Goal: Information Seeking & Learning: Learn about a topic

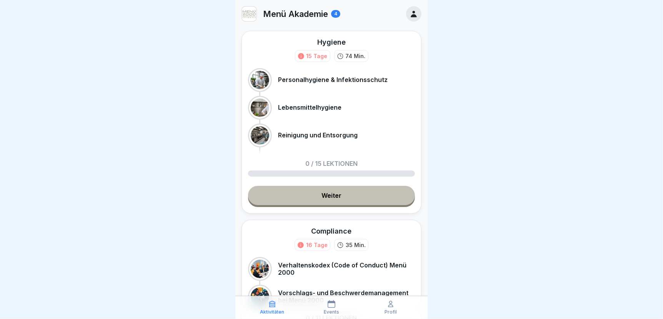
click at [339, 14] on div "4" at bounding box center [335, 14] width 9 height 8
click at [410, 13] on icon at bounding box center [414, 14] width 8 height 8
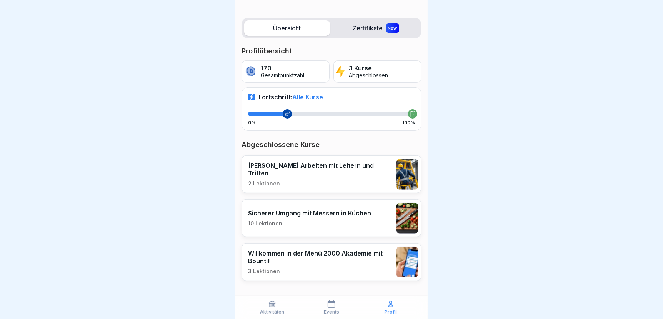
scroll to position [6, 0]
click at [265, 309] on p "Aktivitäten" at bounding box center [272, 311] width 24 height 5
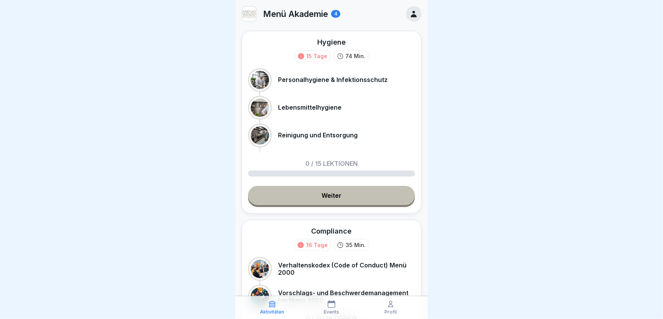
click at [327, 306] on div "Events" at bounding box center [331, 307] width 55 height 15
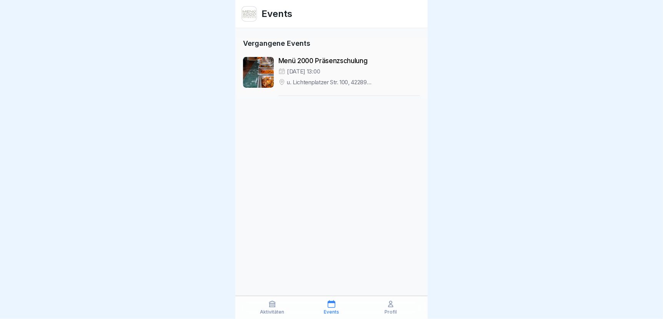
click at [390, 307] on icon at bounding box center [391, 304] width 8 height 8
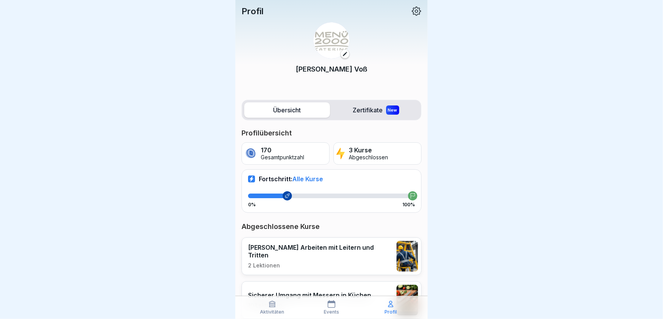
click at [373, 112] on label "Zertifikate New" at bounding box center [376, 109] width 86 height 15
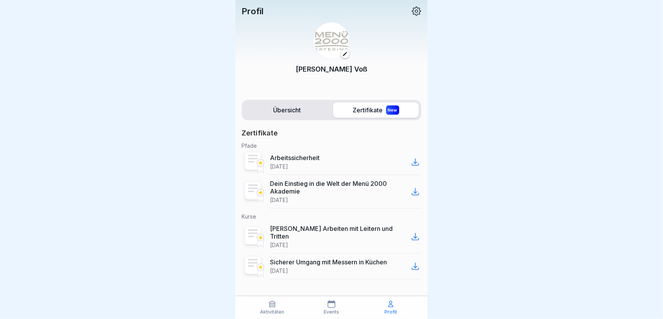
scroll to position [6, 0]
click at [415, 158] on icon at bounding box center [415, 161] width 9 height 9
click at [269, 310] on p "Aktivitäten" at bounding box center [272, 311] width 24 height 5
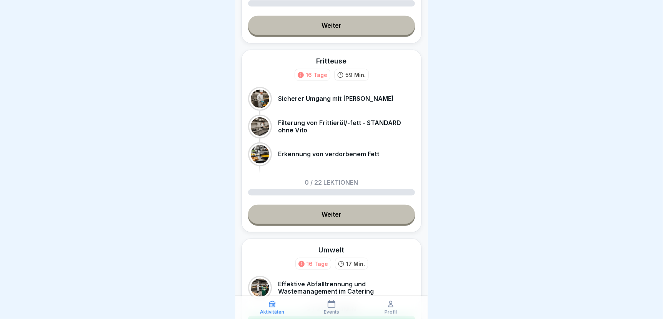
scroll to position [384, 0]
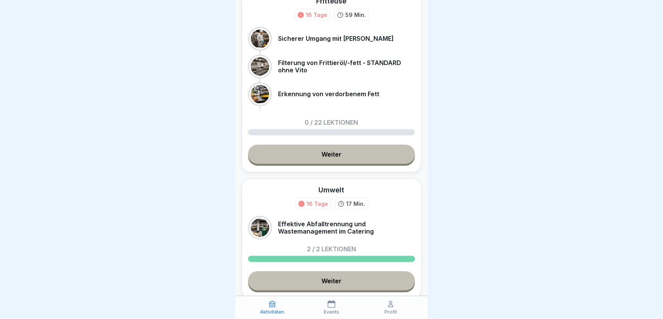
click at [325, 280] on link "Weiter" at bounding box center [331, 280] width 167 height 19
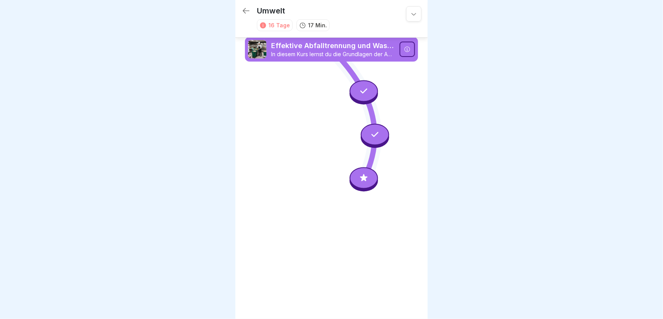
click at [365, 173] on icon at bounding box center [364, 178] width 10 height 10
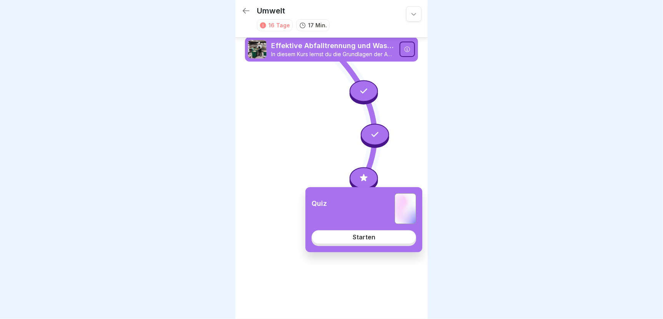
click at [361, 238] on div "Starten" at bounding box center [364, 237] width 23 height 7
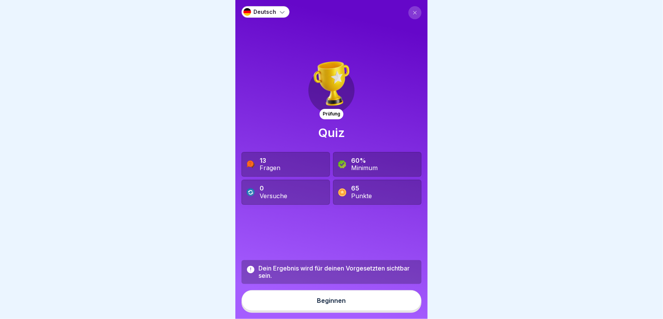
click at [321, 301] on div "Beginnen" at bounding box center [331, 300] width 29 height 7
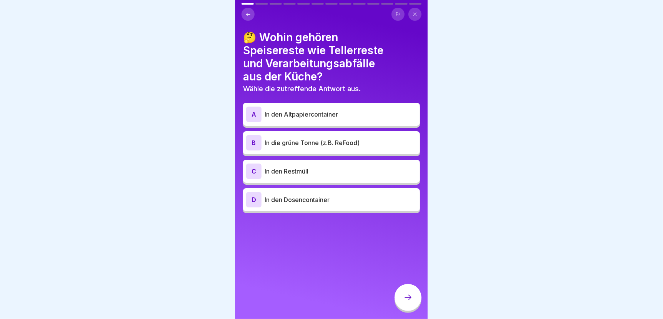
click at [284, 138] on p "In die grüne Tonne (z.B. ReFood)" at bounding box center [341, 142] width 152 height 9
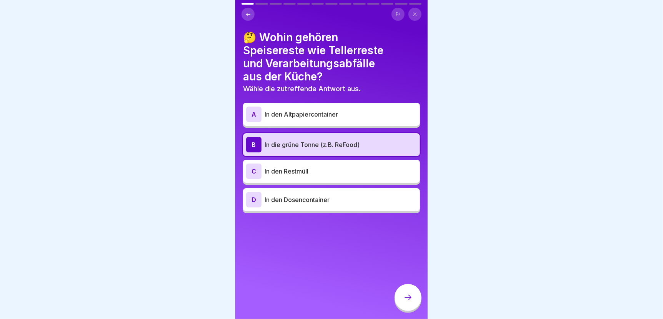
click at [412, 295] on icon at bounding box center [408, 297] width 9 height 9
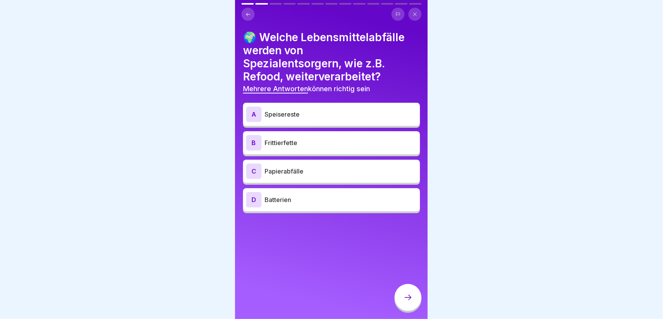
click at [278, 110] on p "Speisereste" at bounding box center [341, 114] width 152 height 9
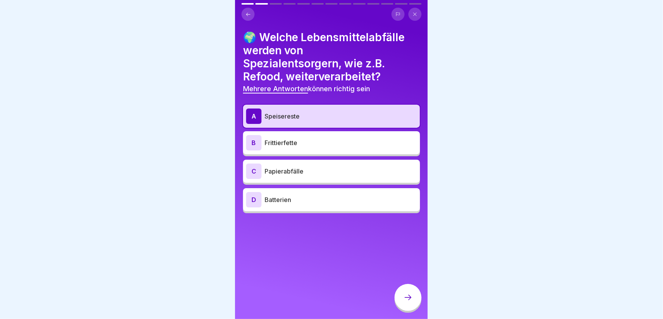
click at [288, 142] on div "B Frittierfette" at bounding box center [331, 142] width 171 height 15
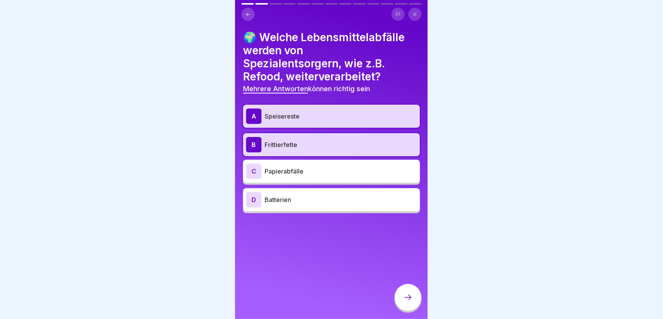
click at [405, 295] on icon at bounding box center [408, 297] width 9 height 9
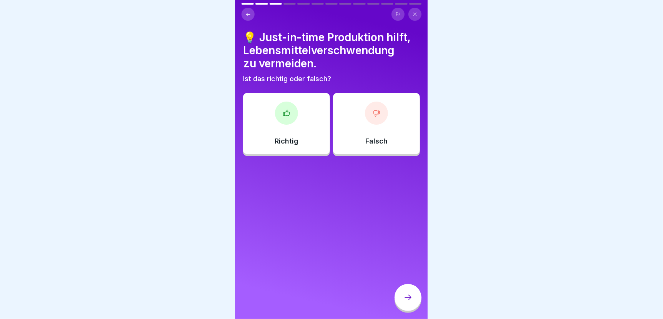
click at [279, 127] on div "Richtig" at bounding box center [286, 124] width 87 height 62
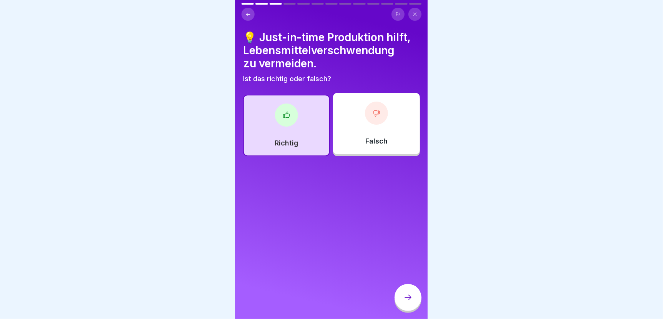
click at [409, 294] on icon at bounding box center [408, 297] width 9 height 9
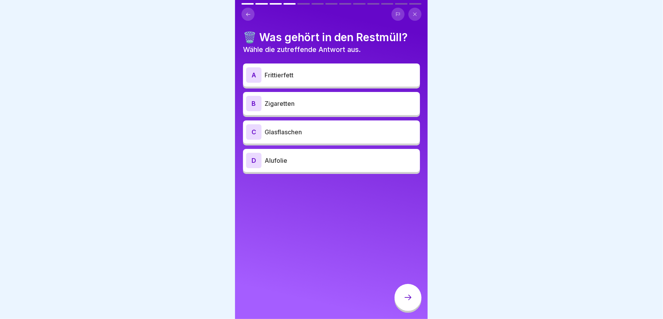
click at [273, 99] on p "Zigaretten" at bounding box center [341, 103] width 152 height 9
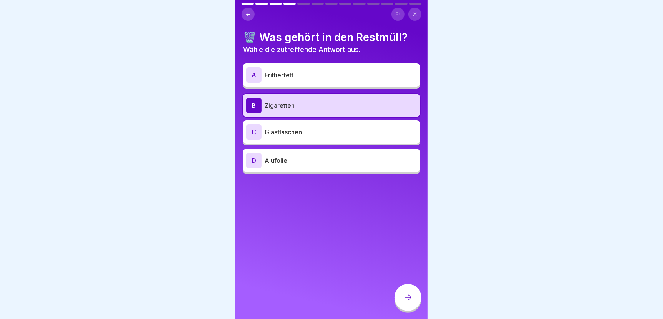
click at [407, 299] on icon at bounding box center [408, 297] width 9 height 9
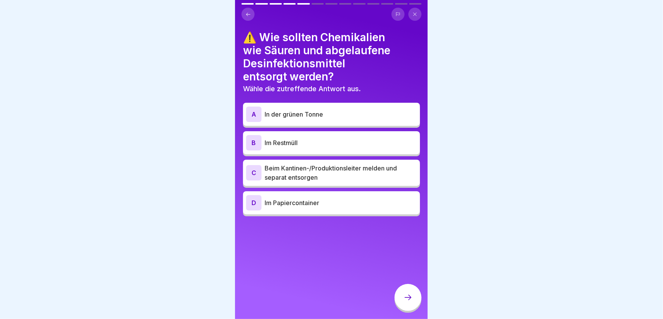
click at [295, 165] on p "Beim Kantinen-/Produktionsleiter melden und separat entsorgen" at bounding box center [341, 172] width 152 height 18
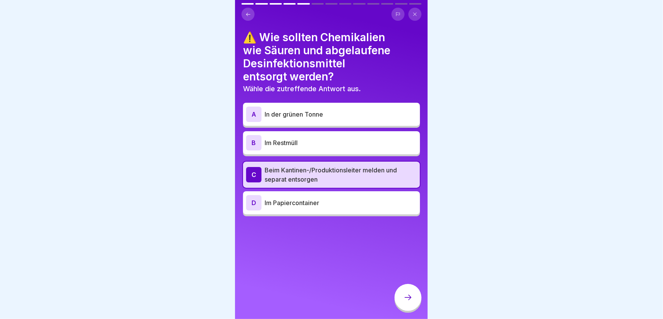
click at [406, 294] on icon at bounding box center [408, 297] width 9 height 9
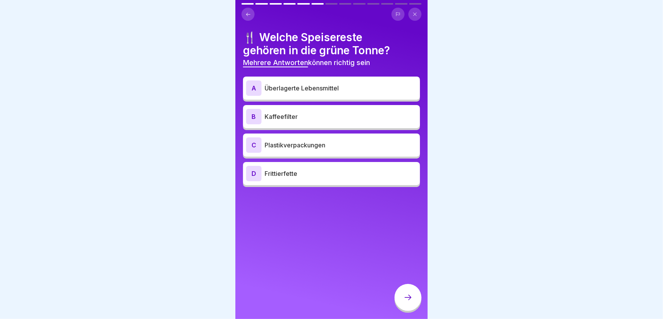
click at [296, 83] on p "Überlagerte Lebensmittel" at bounding box center [341, 87] width 152 height 9
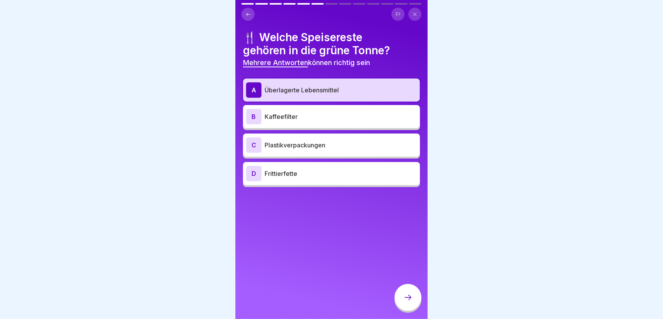
click at [272, 112] on p "Kaffeefilter" at bounding box center [341, 116] width 152 height 9
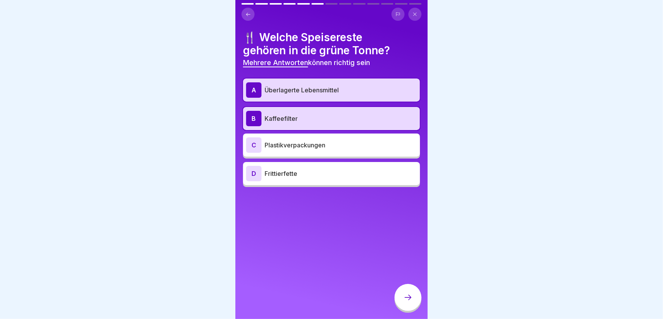
click at [409, 299] on icon at bounding box center [408, 297] width 9 height 9
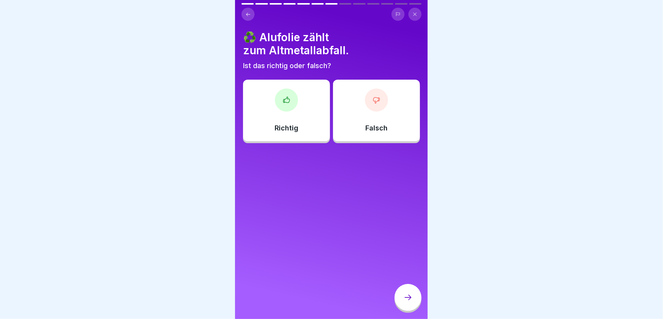
click at [377, 107] on div "Falsch" at bounding box center [376, 111] width 87 height 62
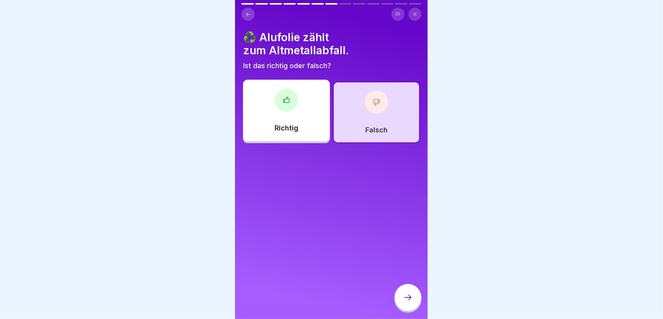
click at [407, 301] on icon at bounding box center [408, 297] width 9 height 9
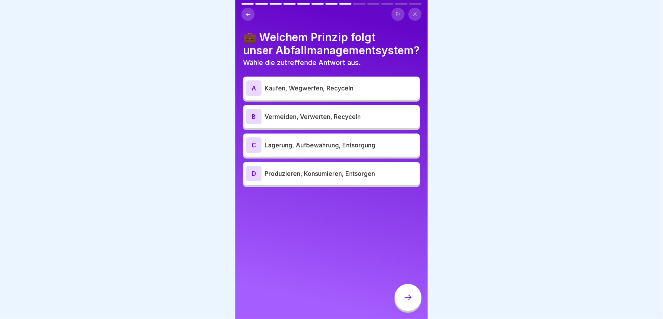
click at [293, 112] on p "Vermeiden, Verwerten, Recyceln" at bounding box center [341, 116] width 152 height 9
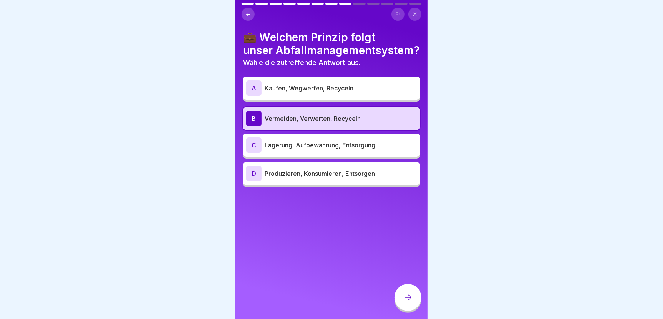
click at [410, 299] on icon at bounding box center [408, 297] width 9 height 9
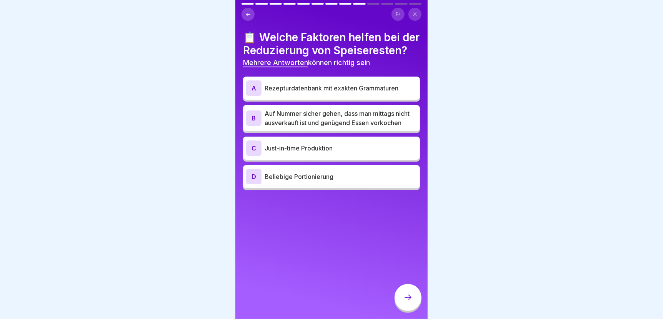
click at [312, 93] on p "Rezepturdatenbank mit exakten Grammaturen" at bounding box center [341, 87] width 152 height 9
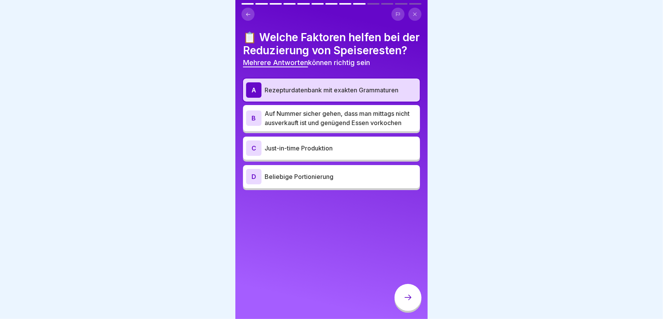
click at [299, 153] on p "Just-in-time Produktion" at bounding box center [341, 147] width 152 height 9
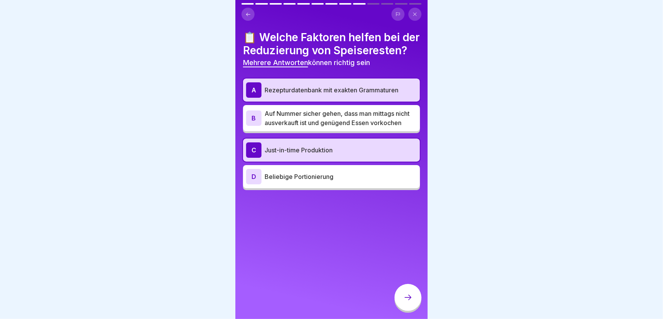
click at [406, 301] on icon at bounding box center [408, 297] width 9 height 9
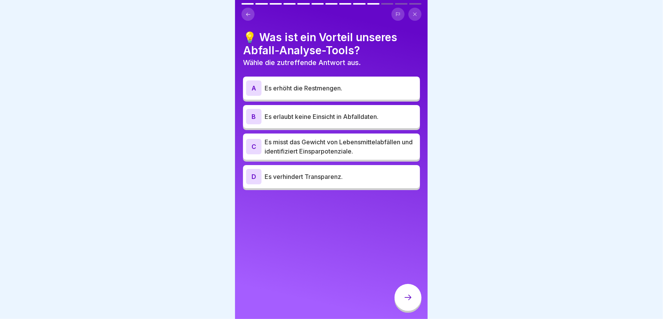
click at [309, 139] on p "Es misst das Gewicht von Lebensmittelabfällen und identifiziert Einsparpotenzia…" at bounding box center [341, 146] width 152 height 18
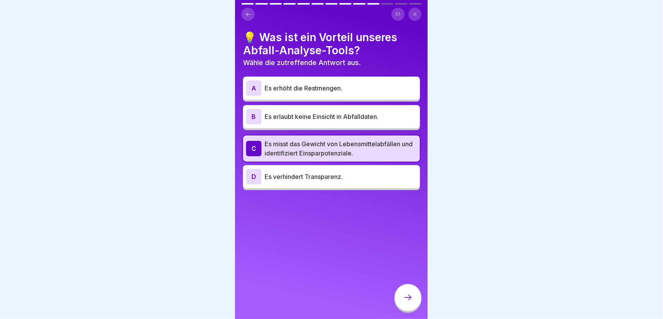
click at [406, 294] on icon at bounding box center [408, 297] width 9 height 9
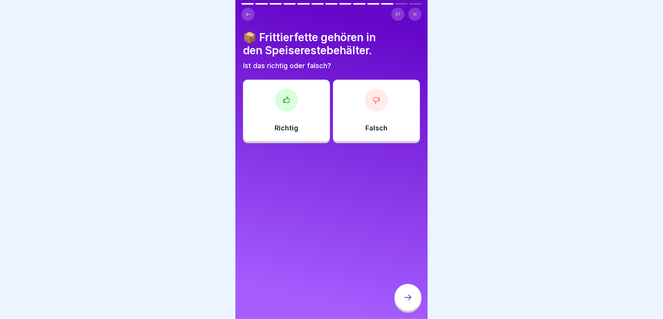
click at [368, 107] on div "Falsch" at bounding box center [376, 111] width 87 height 62
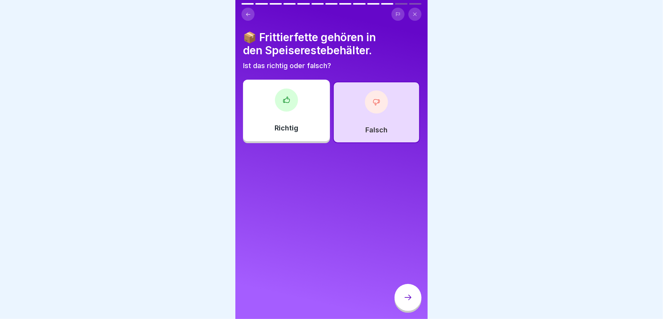
click at [409, 297] on icon at bounding box center [408, 297] width 9 height 9
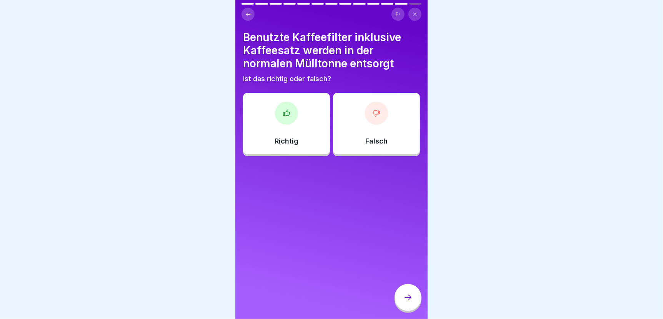
click at [378, 122] on div "Falsch" at bounding box center [376, 124] width 87 height 62
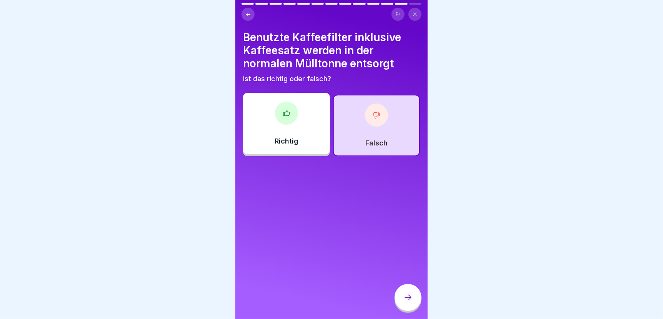
click at [402, 295] on div at bounding box center [408, 297] width 27 height 27
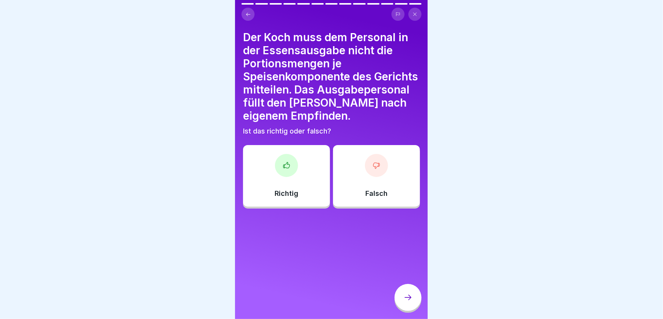
click at [370, 173] on div "Falsch" at bounding box center [376, 176] width 87 height 62
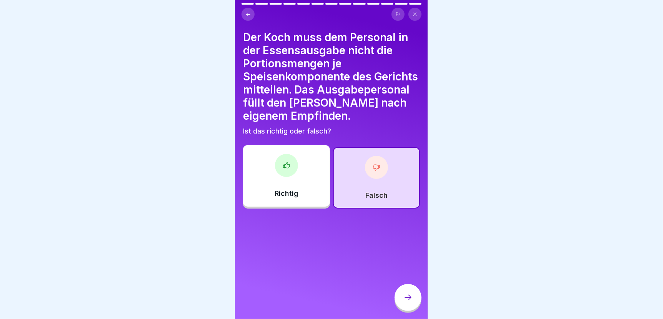
click at [408, 298] on icon at bounding box center [408, 297] width 9 height 9
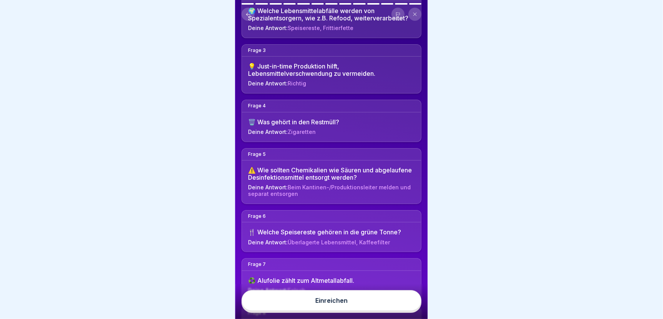
scroll to position [154, 0]
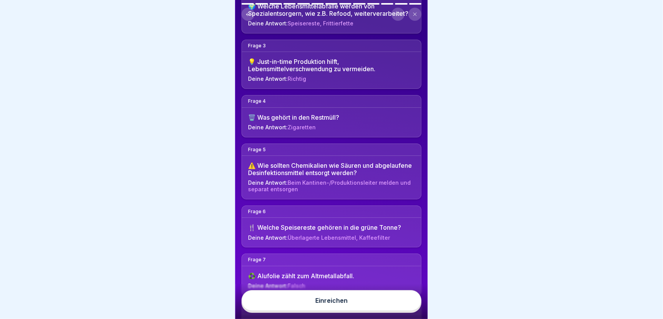
click at [372, 297] on button "Einreichen" at bounding box center [332, 300] width 180 height 21
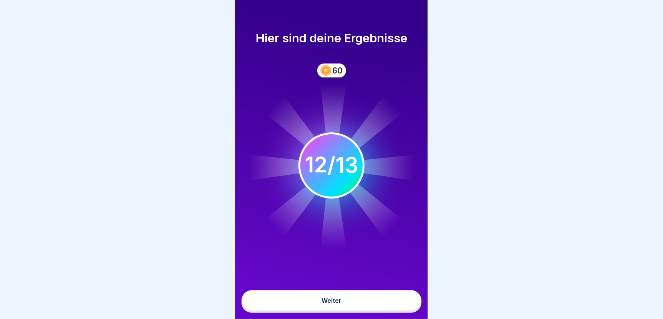
click at [372, 297] on button "Weiter" at bounding box center [332, 300] width 180 height 21
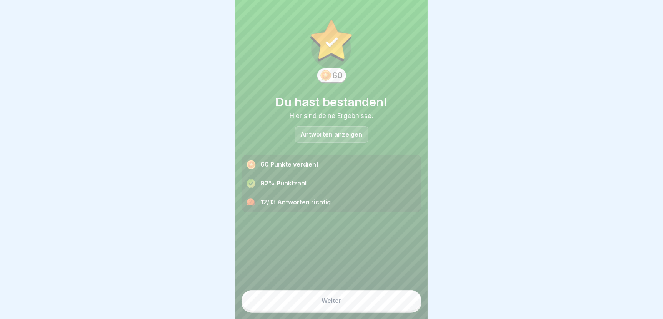
click at [330, 131] on p "Antworten anzeigen" at bounding box center [332, 134] width 62 height 7
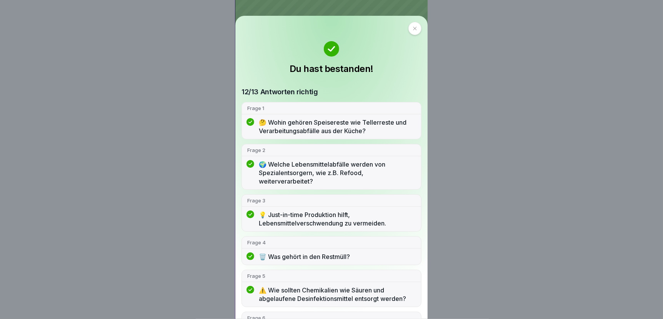
scroll to position [0, 0]
click at [409, 29] on div at bounding box center [415, 28] width 13 height 13
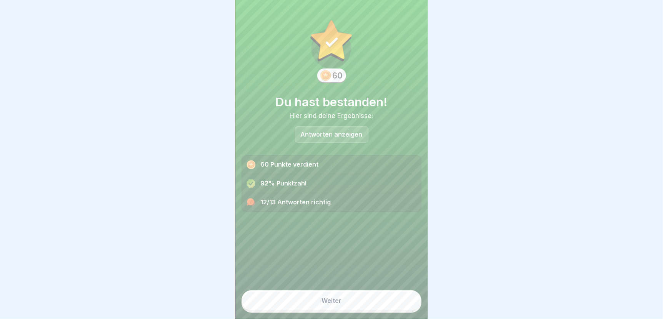
click at [330, 304] on div "Weiter" at bounding box center [332, 300] width 20 height 7
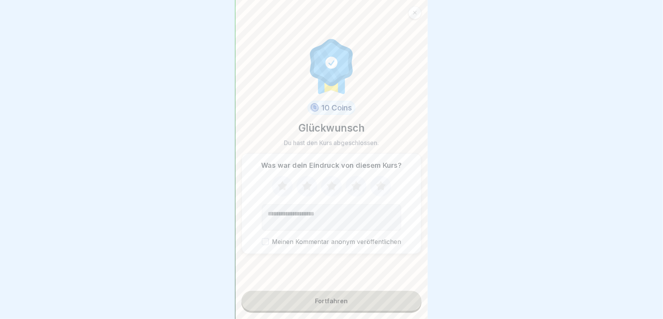
click at [356, 187] on icon at bounding box center [356, 186] width 10 height 10
click at [312, 307] on button "Fortfahren" at bounding box center [332, 301] width 180 height 20
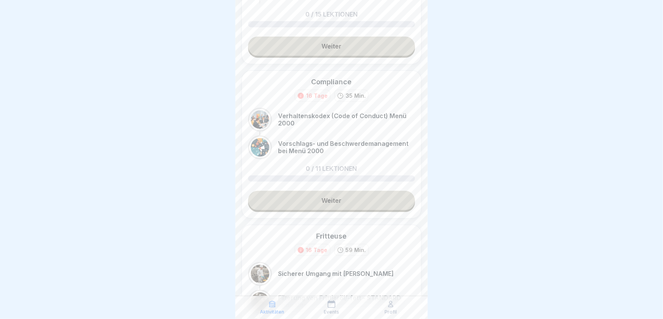
scroll to position [154, 0]
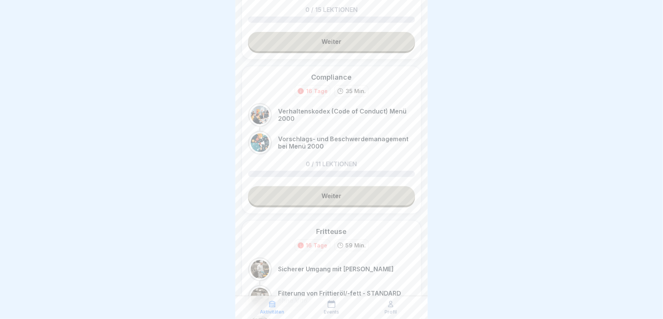
click at [307, 190] on link "Weiter" at bounding box center [331, 195] width 167 height 19
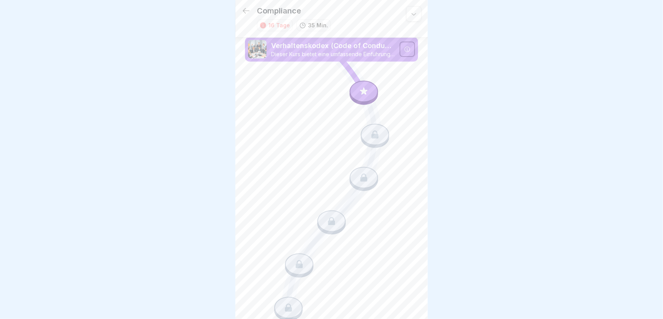
click at [359, 90] on icon at bounding box center [364, 91] width 10 height 10
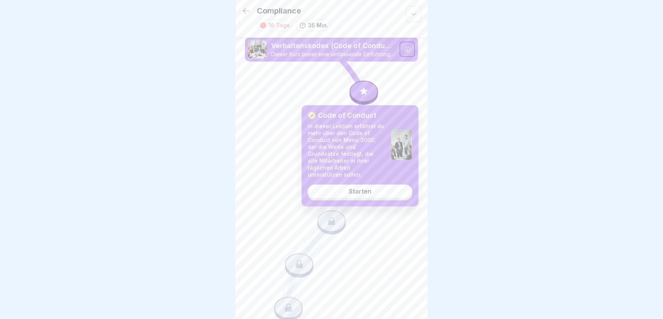
click at [352, 188] on div "Starten" at bounding box center [360, 191] width 23 height 7
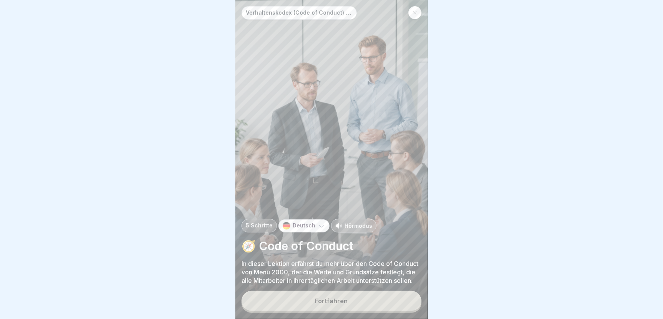
click at [332, 304] on div "Fortfahren" at bounding box center [331, 300] width 33 height 7
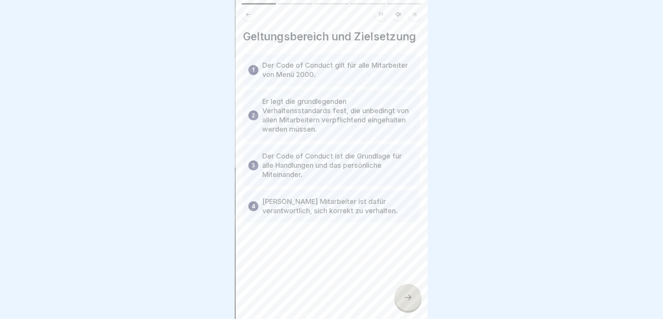
click at [409, 302] on icon at bounding box center [408, 297] width 9 height 9
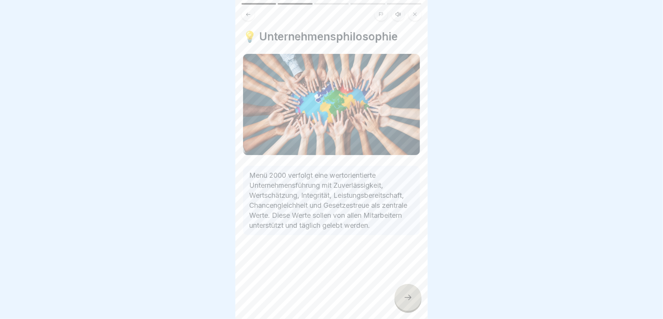
scroll to position [6, 0]
click at [409, 298] on icon at bounding box center [408, 297] width 9 height 9
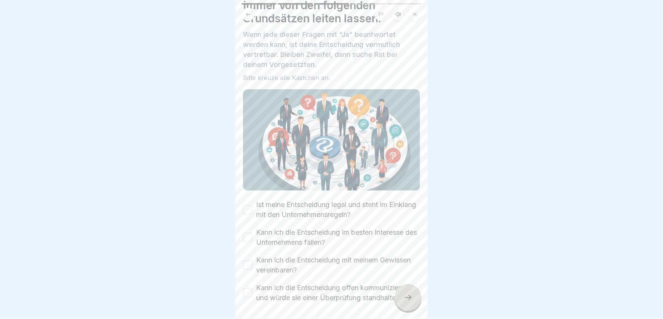
scroll to position [71, 0]
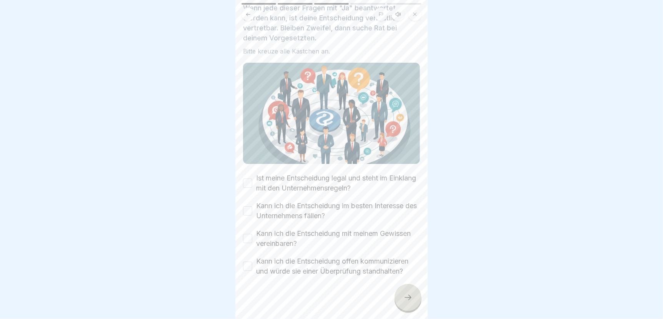
click at [249, 178] on button "Ist meine Entscheidung legal und steht im Einklang mit den Unternehmensregeln?" at bounding box center [247, 182] width 9 height 9
click at [247, 206] on button "Kann ich die Entscheidung im besten Interesse des Unternehmens fällen?" at bounding box center [247, 210] width 9 height 9
click at [244, 234] on button "Kann ich die Entscheidung mit meinem Gewissen vereinbaren?" at bounding box center [247, 238] width 9 height 9
click at [245, 262] on button "Kann ich die Entscheidung offen kommunizieren und würde sie einer Überprüfung s…" at bounding box center [247, 266] width 9 height 9
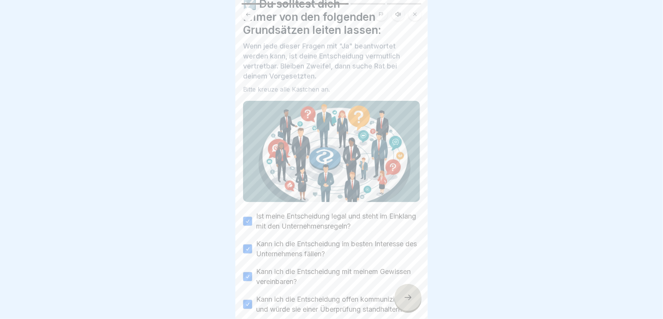
scroll to position [0, 0]
click at [414, 302] on div at bounding box center [408, 297] width 27 height 27
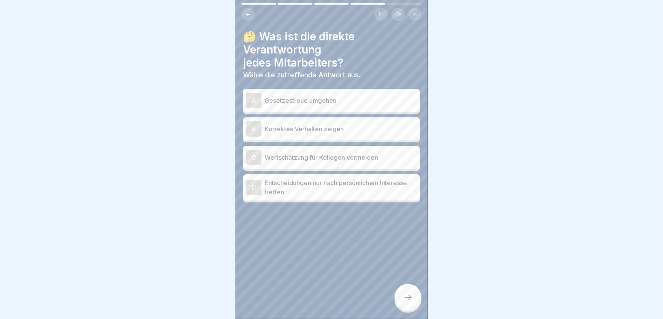
click at [329, 127] on p "Korrektes Verhalten zeigen" at bounding box center [341, 128] width 152 height 9
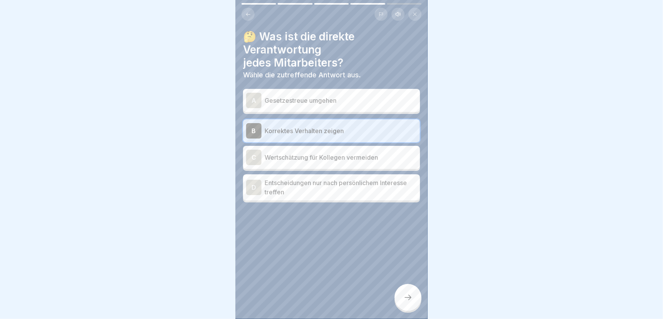
click at [405, 311] on div at bounding box center [408, 297] width 27 height 27
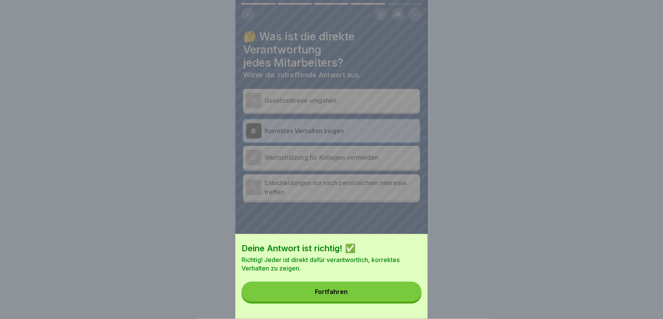
click at [365, 296] on button "Fortfahren" at bounding box center [332, 292] width 180 height 20
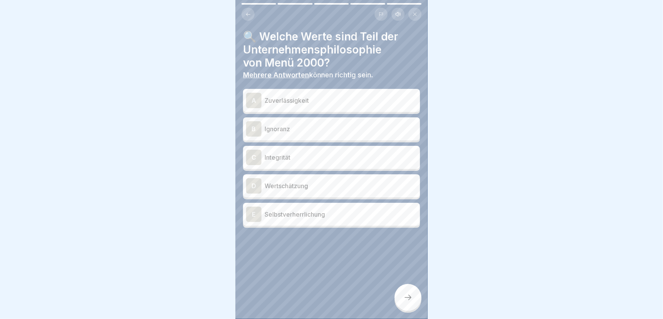
click at [311, 162] on p "Integrität" at bounding box center [341, 157] width 152 height 9
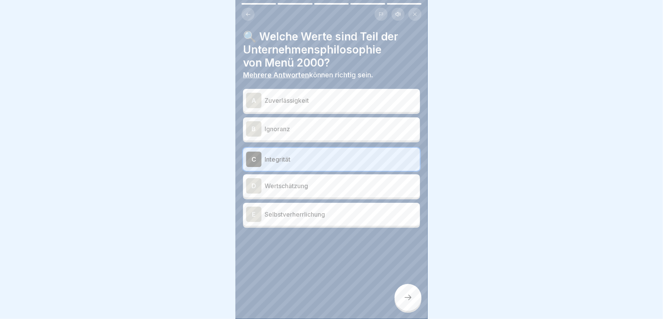
click at [314, 186] on p "Wertschätzung" at bounding box center [341, 185] width 152 height 9
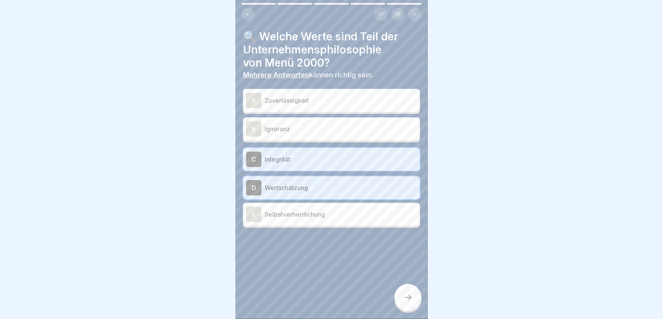
click at [284, 98] on p "Zuverlässigkeit" at bounding box center [341, 100] width 152 height 9
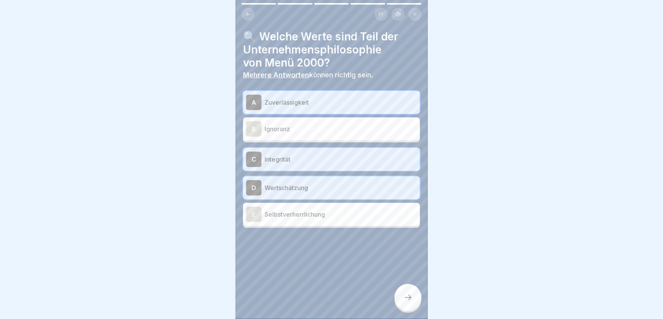
click at [409, 300] on icon at bounding box center [408, 297] width 9 height 9
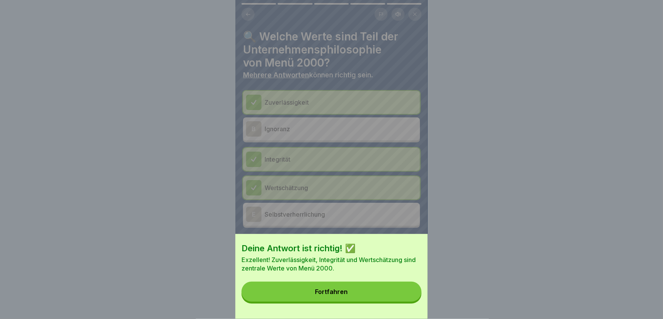
click at [409, 300] on button "Fortfahren" at bounding box center [332, 292] width 180 height 20
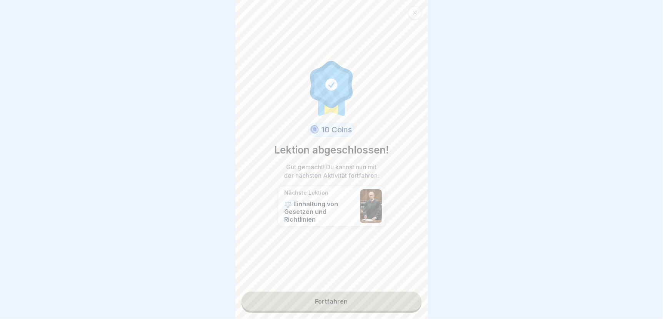
click at [347, 296] on link "Fortfahren" at bounding box center [332, 301] width 180 height 19
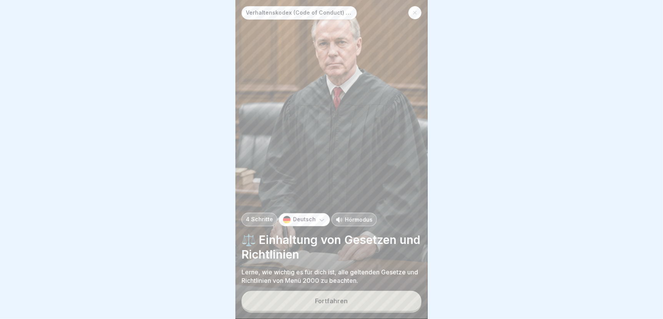
click at [343, 304] on div "Fortfahren" at bounding box center [331, 300] width 33 height 7
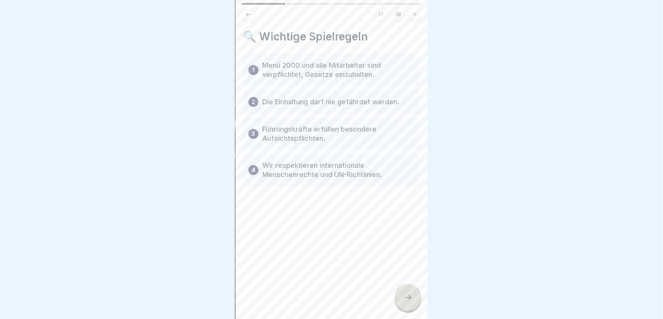
click at [406, 302] on icon at bounding box center [408, 297] width 9 height 9
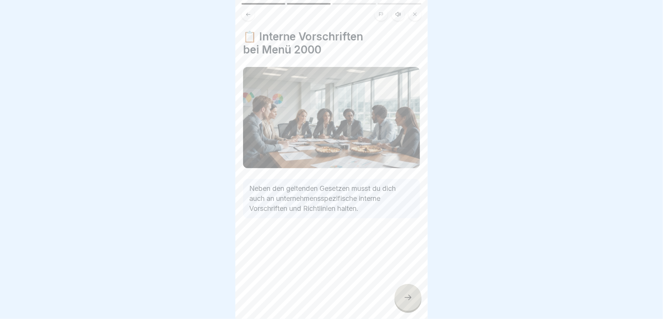
click at [406, 302] on icon at bounding box center [408, 297] width 9 height 9
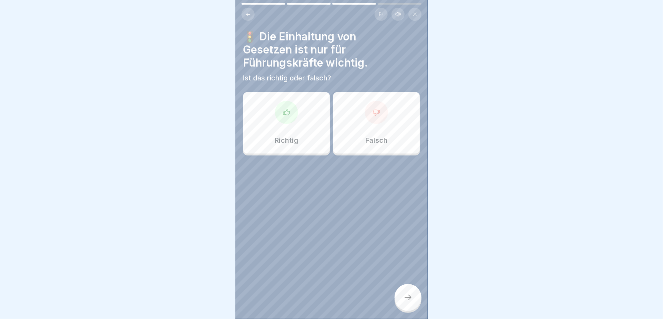
click at [372, 124] on div "Falsch" at bounding box center [376, 123] width 87 height 62
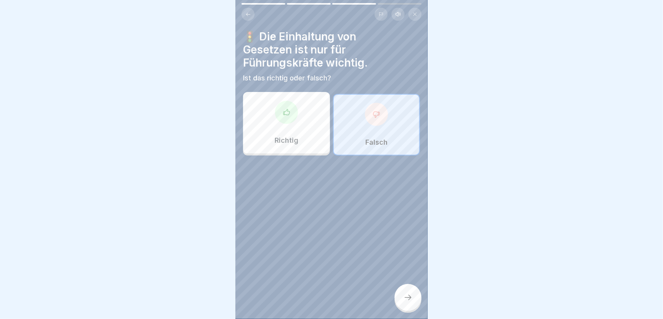
click at [406, 302] on icon at bounding box center [408, 297] width 9 height 9
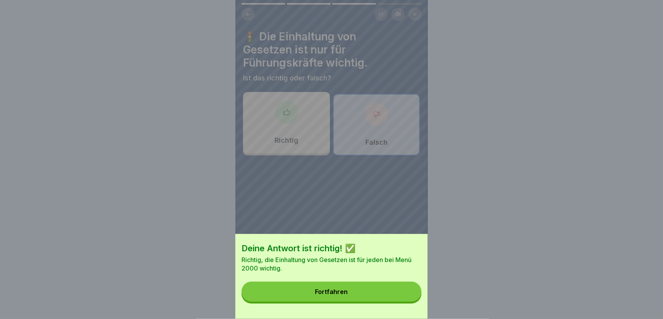
click at [343, 295] on div "Fortfahren" at bounding box center [331, 291] width 33 height 7
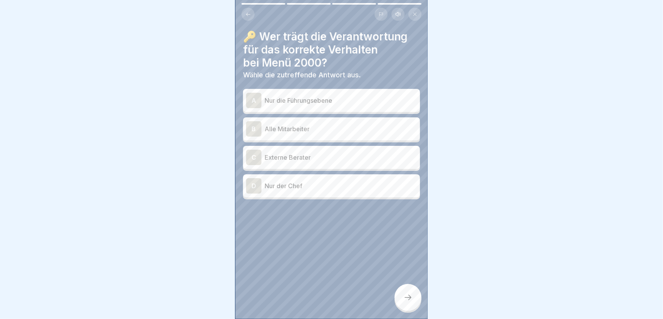
click at [306, 128] on p "Alle Mitarbeiter" at bounding box center [341, 128] width 152 height 9
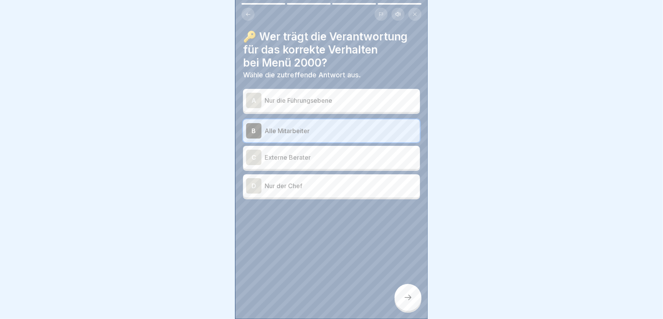
click at [405, 299] on div at bounding box center [408, 297] width 27 height 27
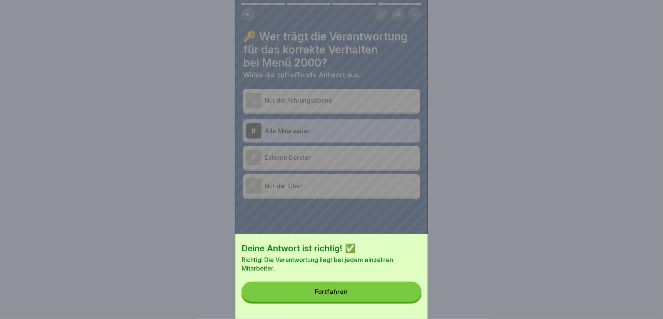
click at [402, 298] on button "Fortfahren" at bounding box center [332, 292] width 180 height 20
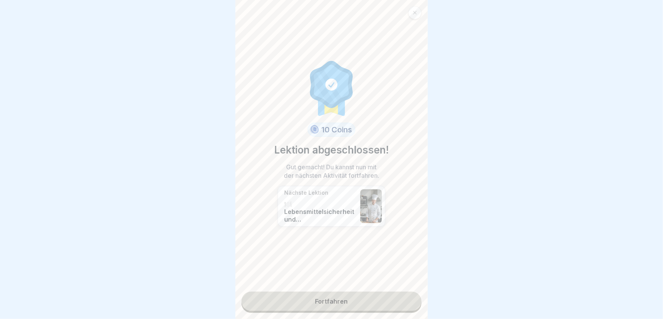
click at [346, 303] on link "Fortfahren" at bounding box center [332, 301] width 180 height 19
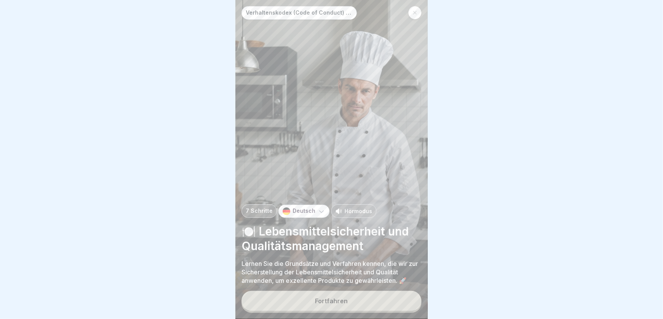
click at [325, 304] on div "Fortfahren" at bounding box center [331, 300] width 33 height 7
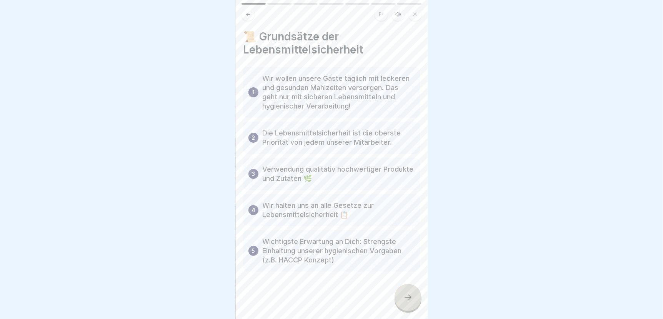
click at [404, 302] on icon at bounding box center [408, 297] width 9 height 9
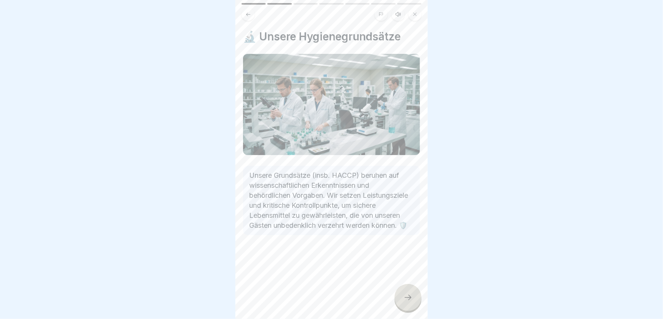
click at [404, 302] on icon at bounding box center [408, 297] width 9 height 9
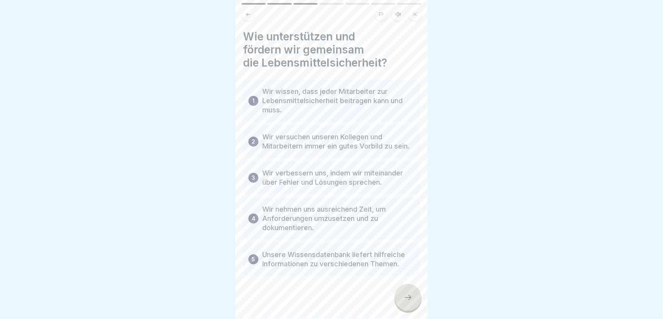
click at [404, 302] on icon at bounding box center [408, 297] width 9 height 9
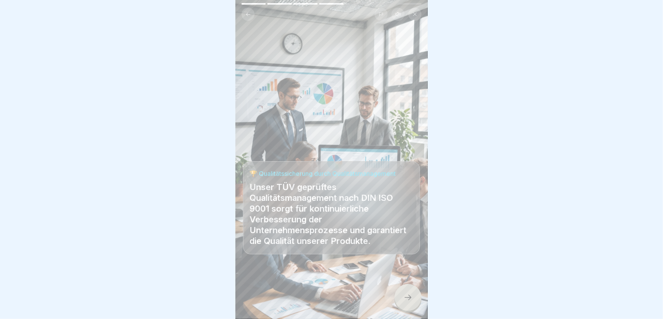
scroll to position [6, 0]
click at [405, 299] on icon at bounding box center [408, 297] width 9 height 9
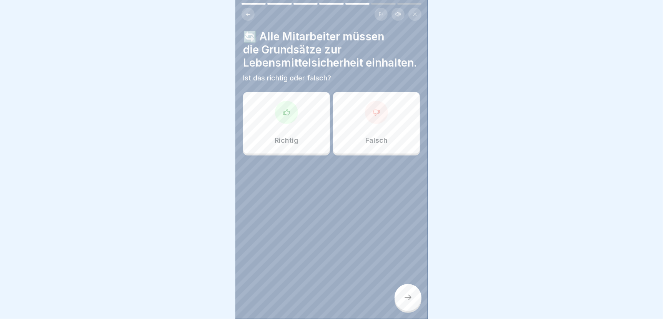
click at [284, 137] on div "Richtig" at bounding box center [286, 123] width 87 height 62
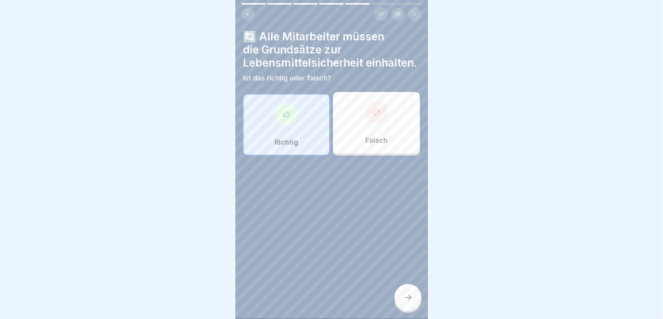
click at [405, 297] on icon at bounding box center [408, 297] width 9 height 9
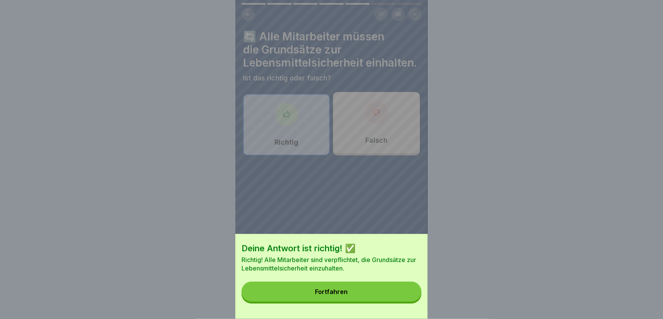
click at [402, 297] on button "Fortfahren" at bounding box center [332, 292] width 180 height 20
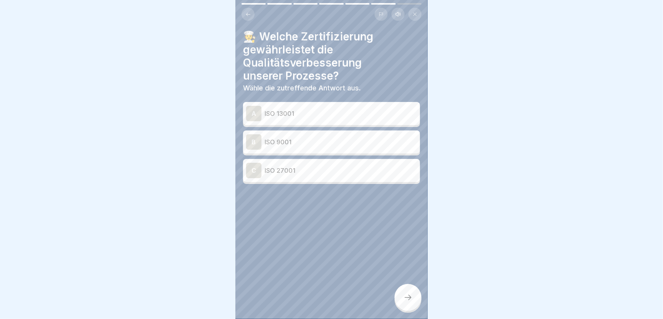
click at [279, 137] on p "ISO 9001" at bounding box center [341, 141] width 152 height 9
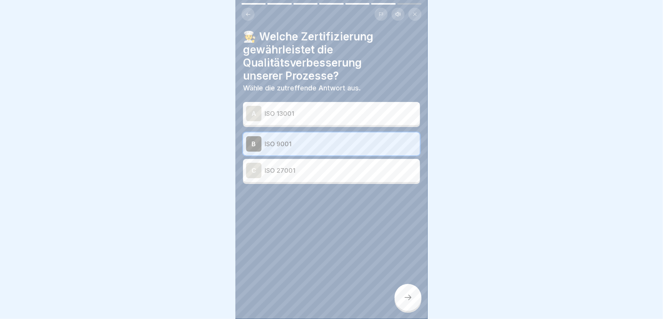
click at [404, 296] on icon at bounding box center [408, 297] width 9 height 9
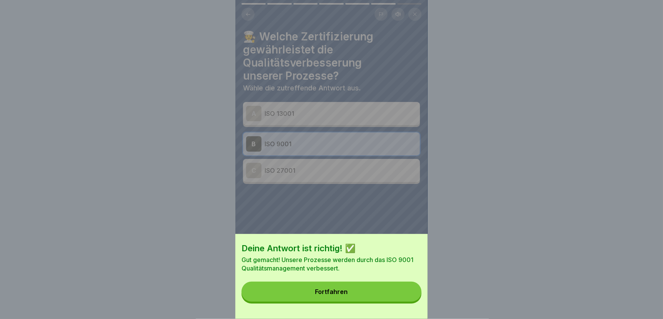
click at [404, 296] on button "Fortfahren" at bounding box center [332, 292] width 180 height 20
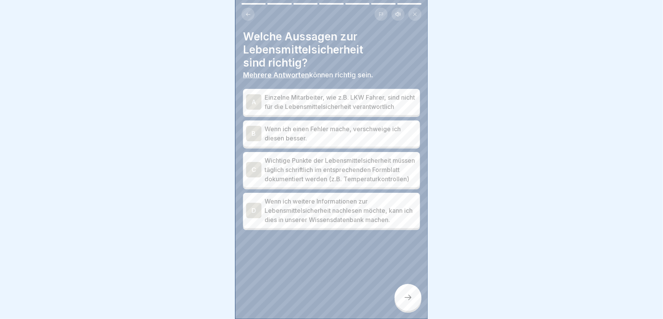
click at [293, 177] on p "Wichtige Punkte der Lebensmittelsicherheit müssen täglich schriftlich im entspr…" at bounding box center [341, 170] width 152 height 28
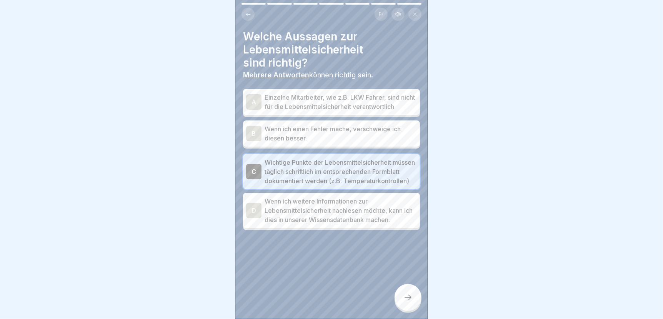
click at [294, 222] on p "Wenn ich weitere Informationen zur Lebensmittelsicherheit nachlesen möchte, kan…" at bounding box center [341, 211] width 152 height 28
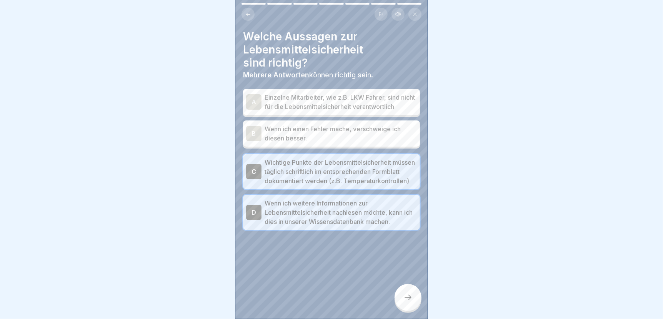
click at [404, 300] on icon at bounding box center [408, 297] width 9 height 9
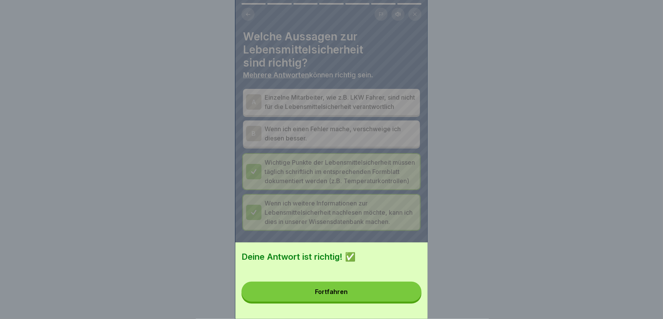
click at [388, 301] on button "Fortfahren" at bounding box center [332, 292] width 180 height 20
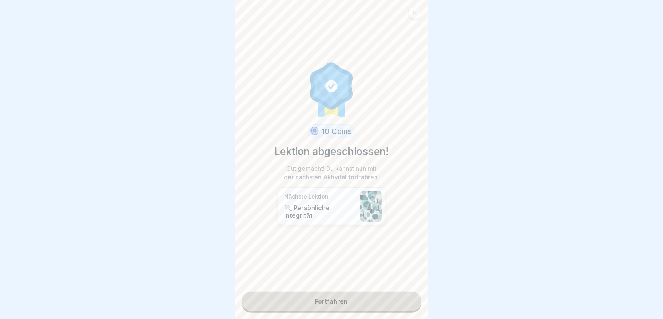
click at [386, 299] on link "Fortfahren" at bounding box center [332, 301] width 180 height 19
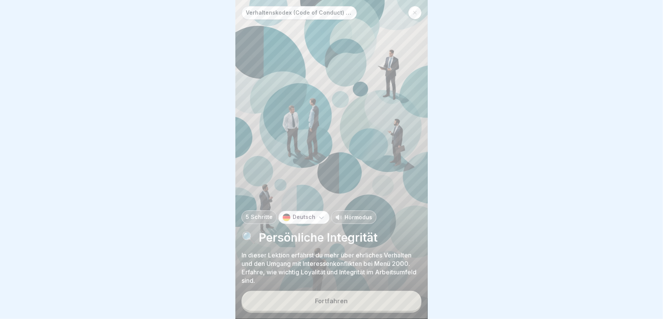
click at [305, 295] on button "Fortfahren" at bounding box center [332, 301] width 180 height 20
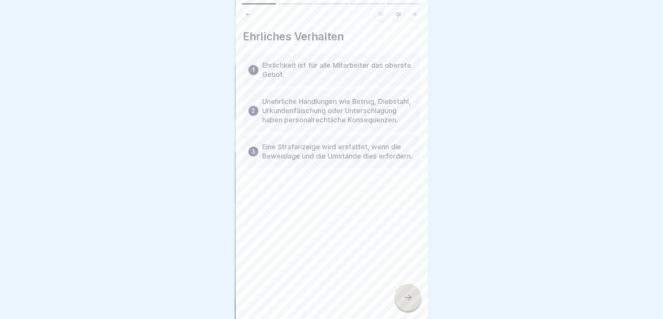
click at [407, 294] on icon at bounding box center [408, 297] width 9 height 9
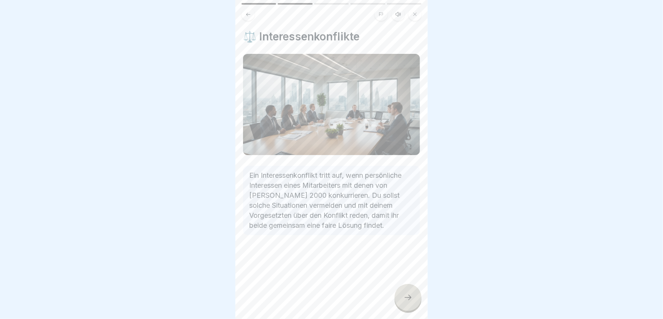
click at [407, 294] on icon at bounding box center [408, 297] width 9 height 9
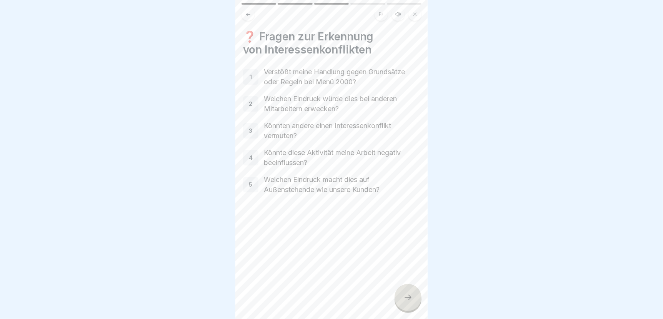
click at [407, 294] on icon at bounding box center [408, 297] width 9 height 9
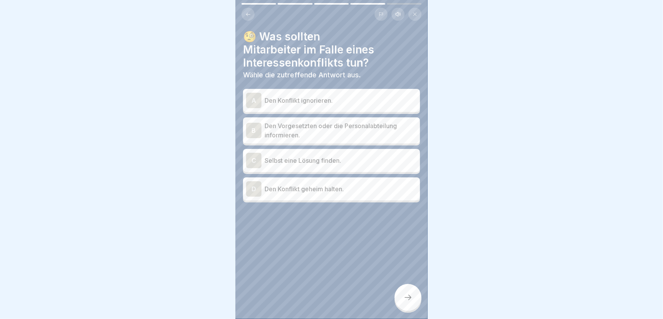
click at [340, 123] on p "Den Vorgesetzten oder die Personalabteilung informieren." at bounding box center [341, 130] width 152 height 18
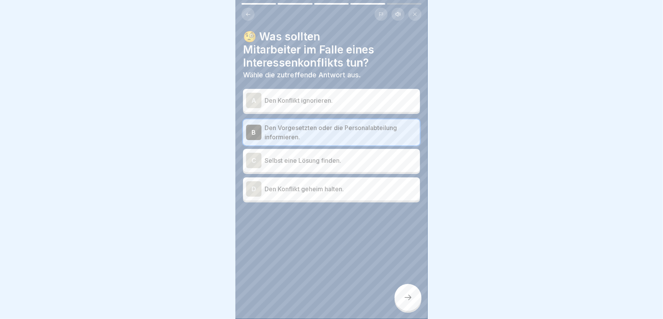
click at [410, 308] on div at bounding box center [408, 297] width 27 height 27
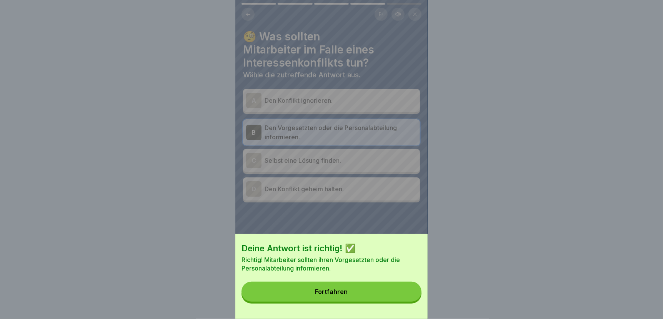
click at [395, 298] on button "Fortfahren" at bounding box center [332, 292] width 180 height 20
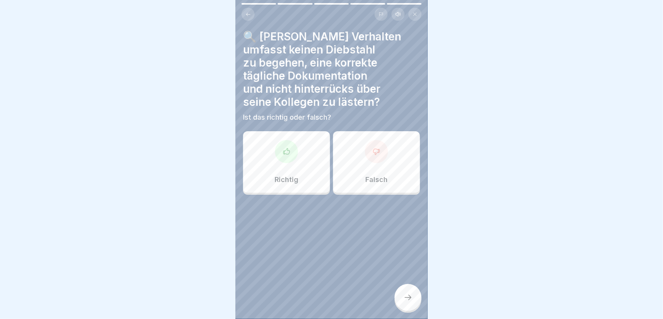
click at [291, 165] on div "Richtig" at bounding box center [286, 162] width 87 height 62
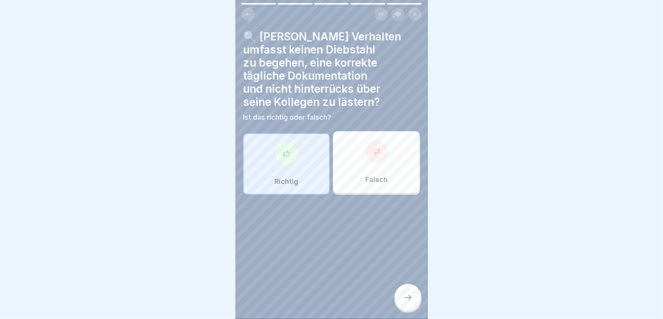
click at [409, 291] on div at bounding box center [408, 297] width 27 height 27
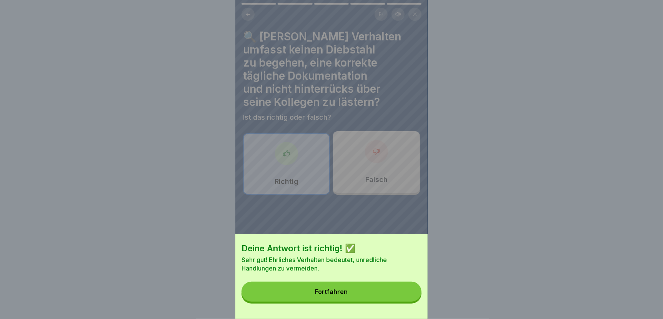
click at [394, 293] on button "Fortfahren" at bounding box center [332, 292] width 180 height 20
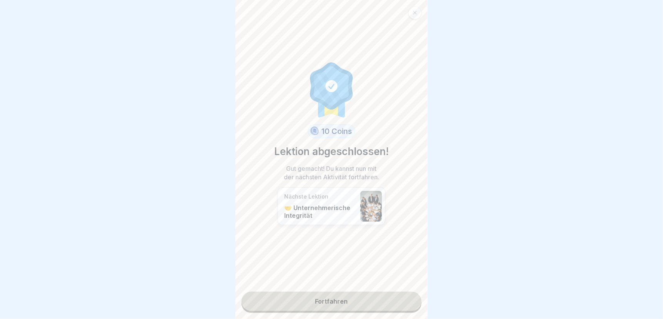
click at [328, 294] on link "Fortfahren" at bounding box center [332, 301] width 180 height 19
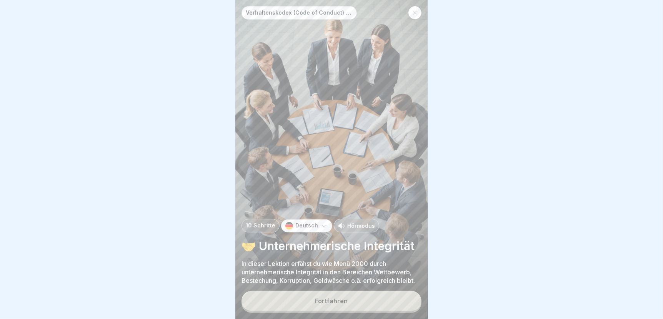
click at [339, 302] on div "Fortfahren" at bounding box center [331, 300] width 33 height 7
